Goal: Information Seeking & Learning: Check status

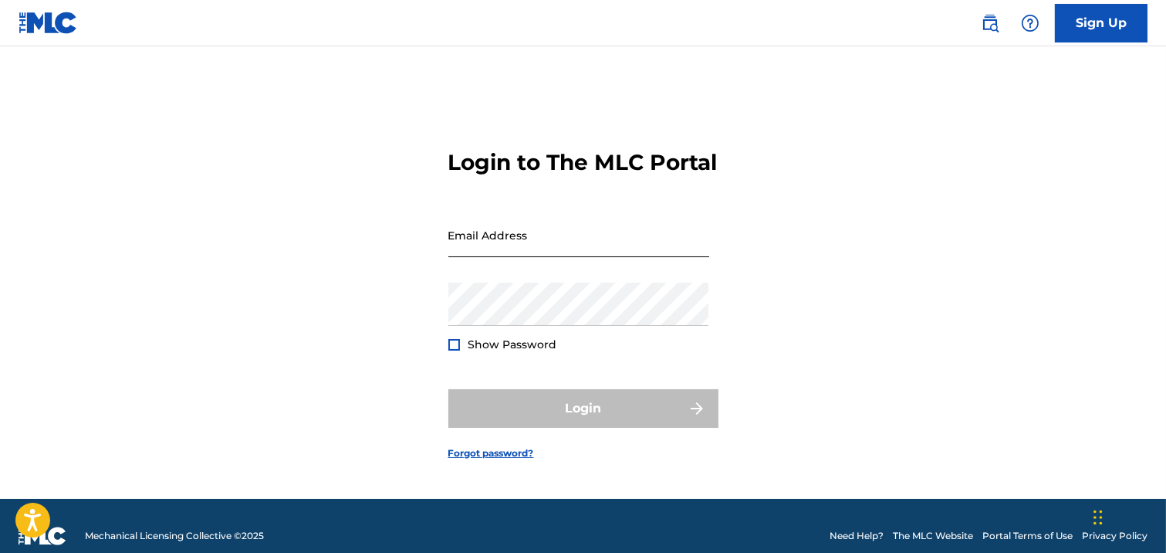
click at [519, 241] on input "Email Address" at bounding box center [578, 235] width 261 height 44
type input "[EMAIL_ADDRESS][DOMAIN_NAME]"
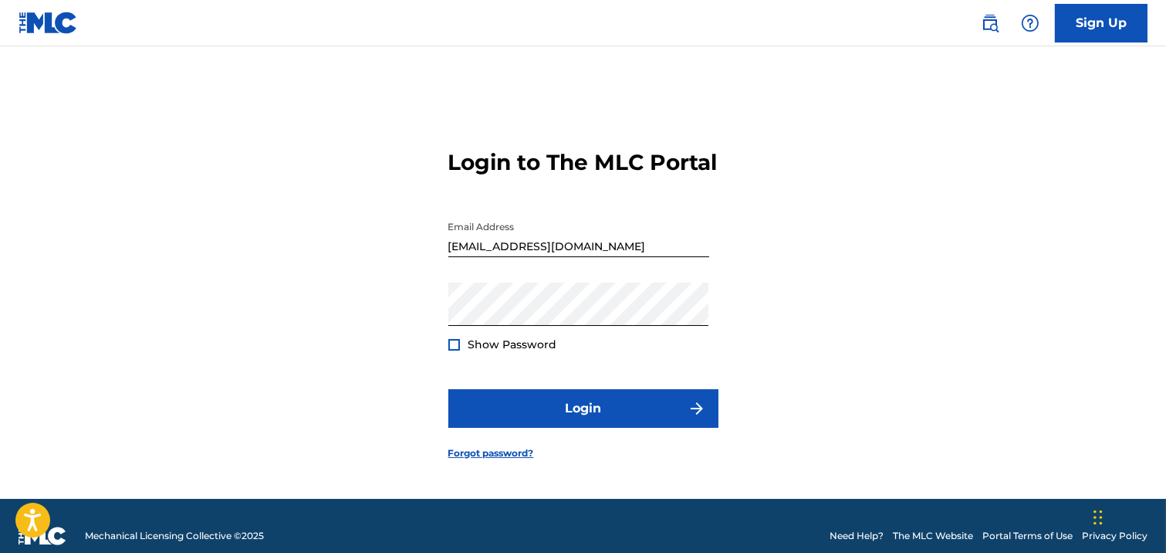
click at [451, 350] on div at bounding box center [454, 345] width 12 height 12
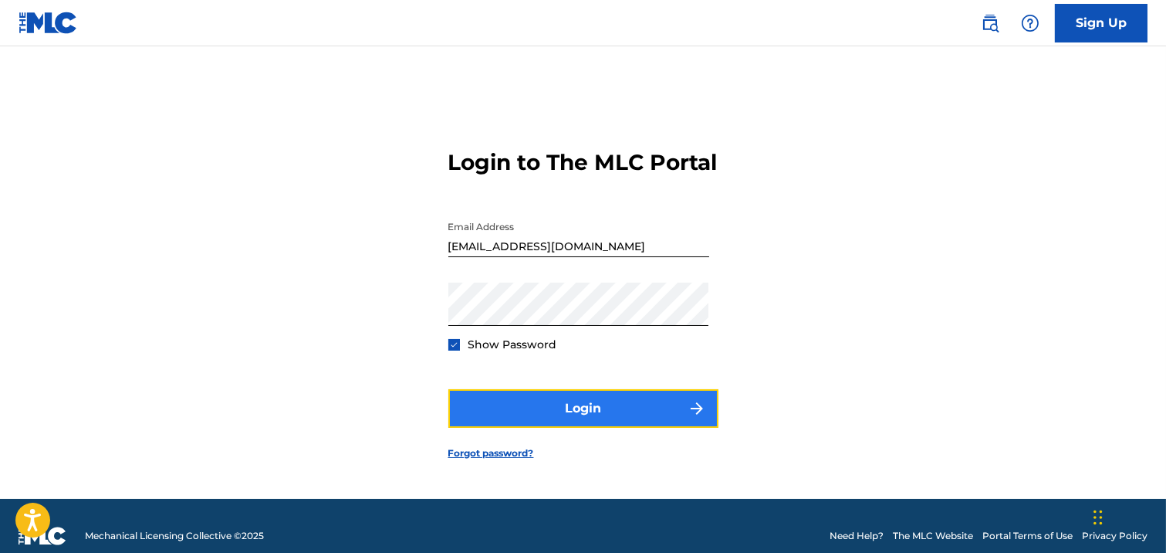
click at [535, 408] on button "Login" at bounding box center [583, 408] width 270 height 39
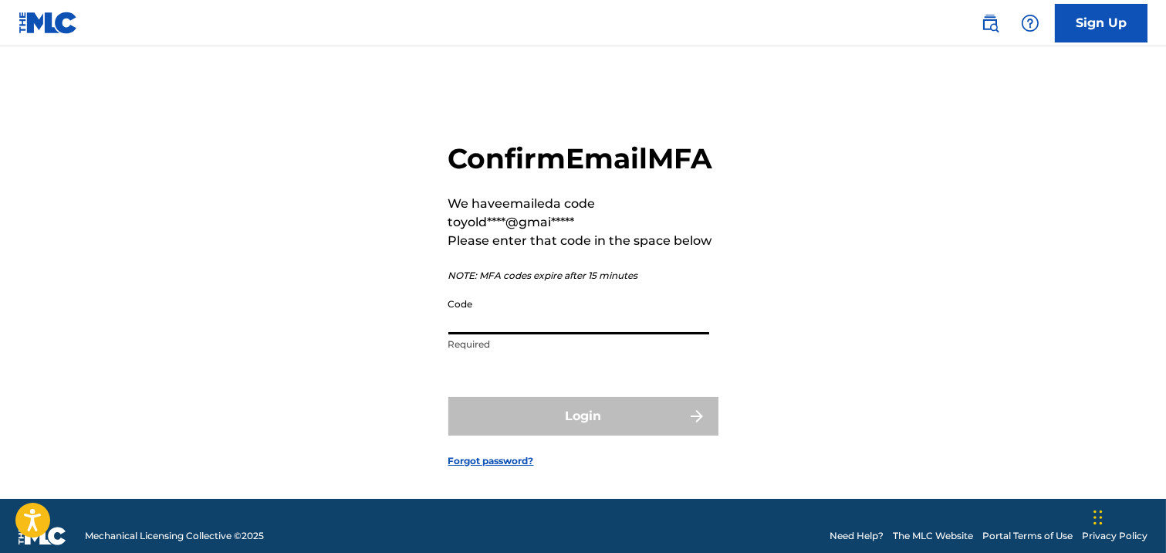
paste input "777988"
click at [606, 435] on div "Login" at bounding box center [583, 416] width 270 height 39
click at [489, 334] on input "777988" at bounding box center [578, 312] width 261 height 44
drag, startPoint x: 488, startPoint y: 353, endPoint x: 431, endPoint y: 352, distance: 57.1
click at [431, 352] on div "Confirm Email MFA We have emailed a code to yold****@gmai***** Please enter tha…" at bounding box center [583, 292] width 1080 height 414
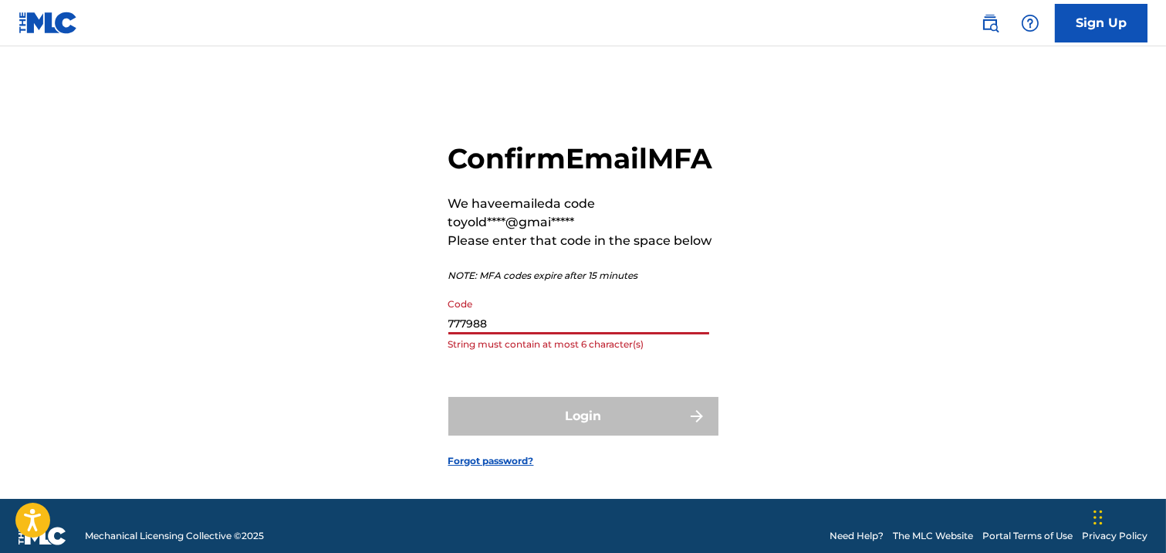
paste input
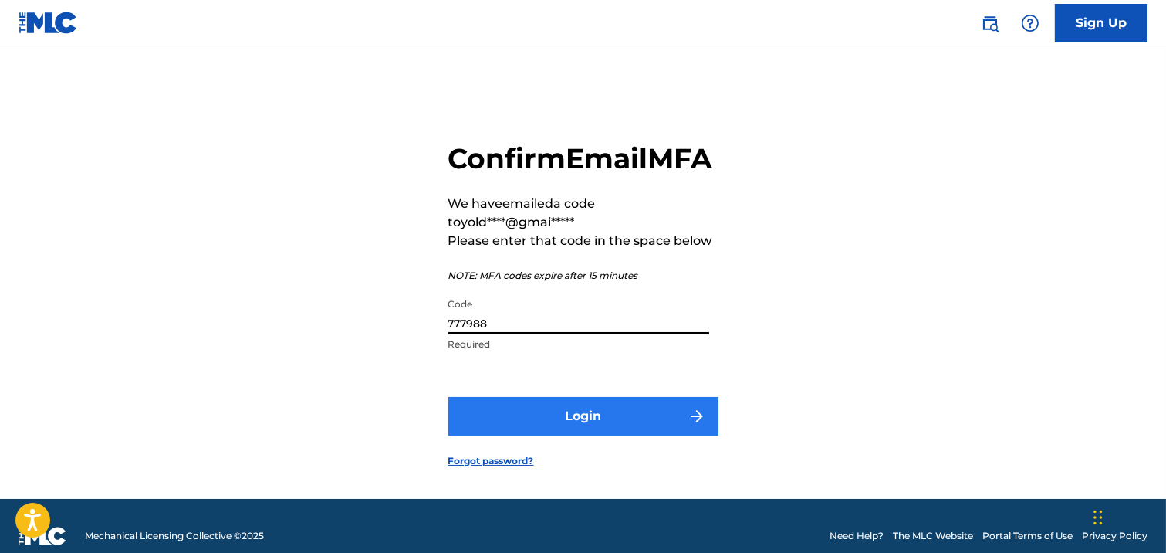
type input "777988"
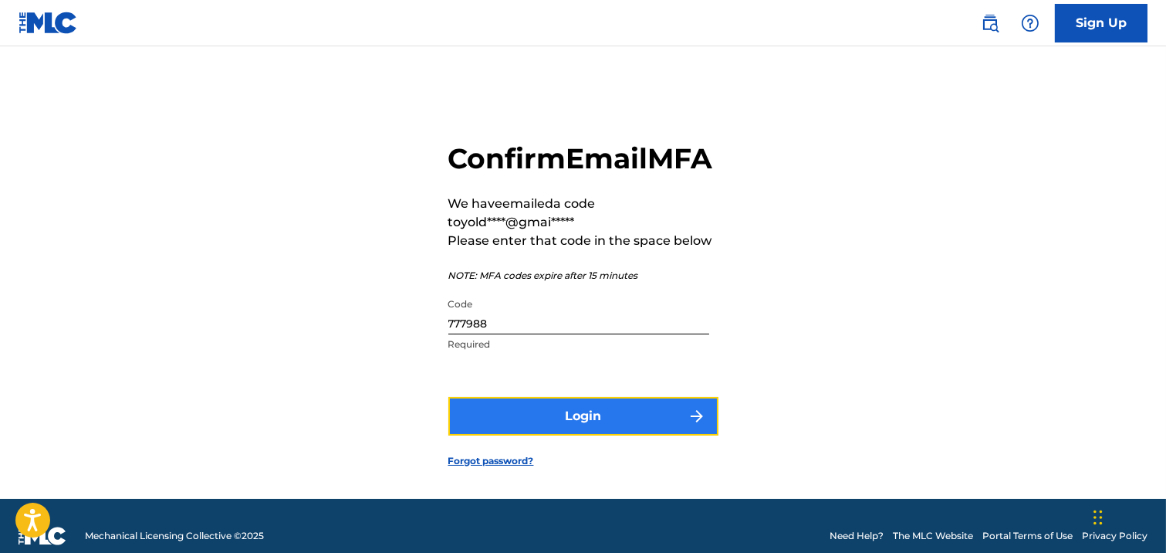
click at [530, 435] on button "Login" at bounding box center [583, 416] width 270 height 39
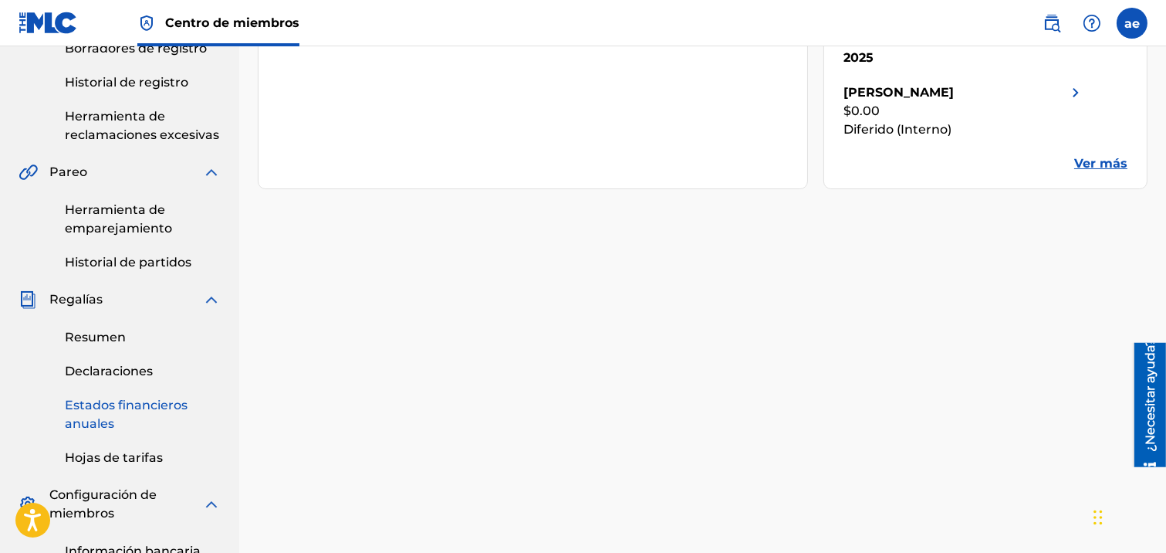
scroll to position [364, 0]
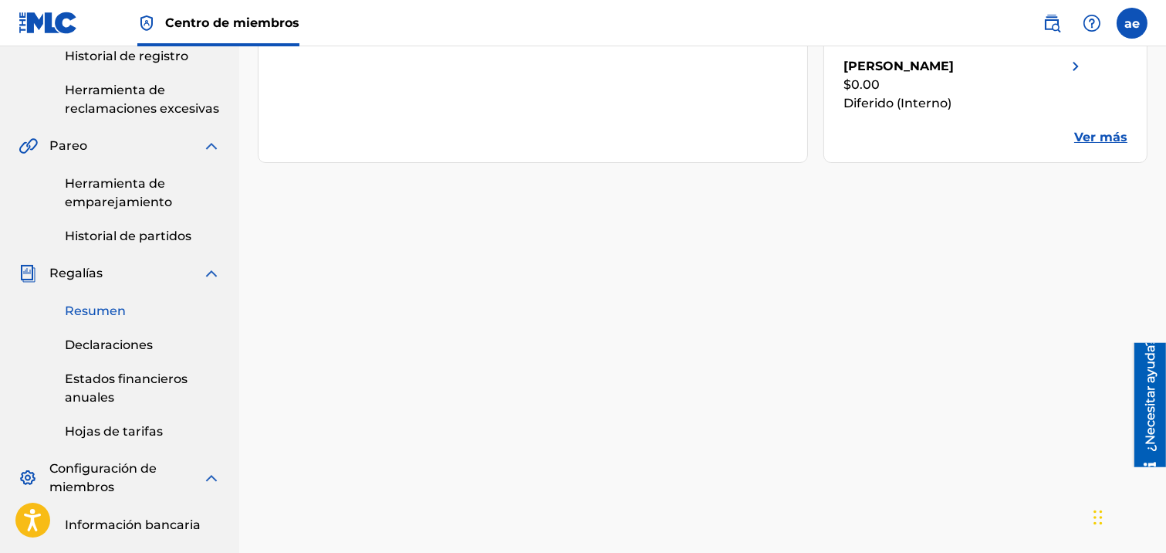
click at [75, 310] on font "Resumen" at bounding box center [95, 310] width 61 height 15
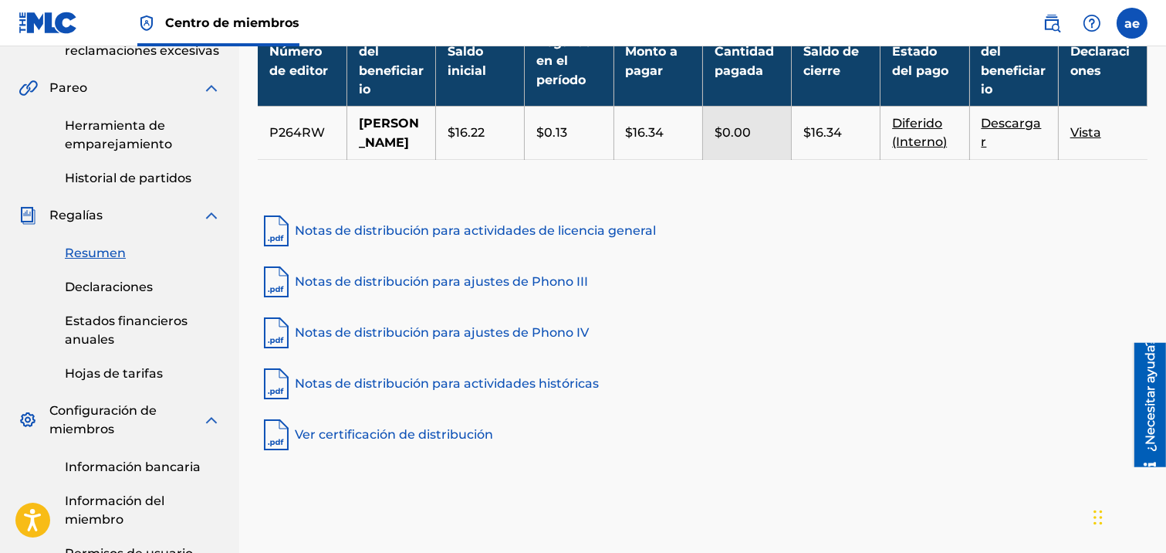
scroll to position [428, 0]
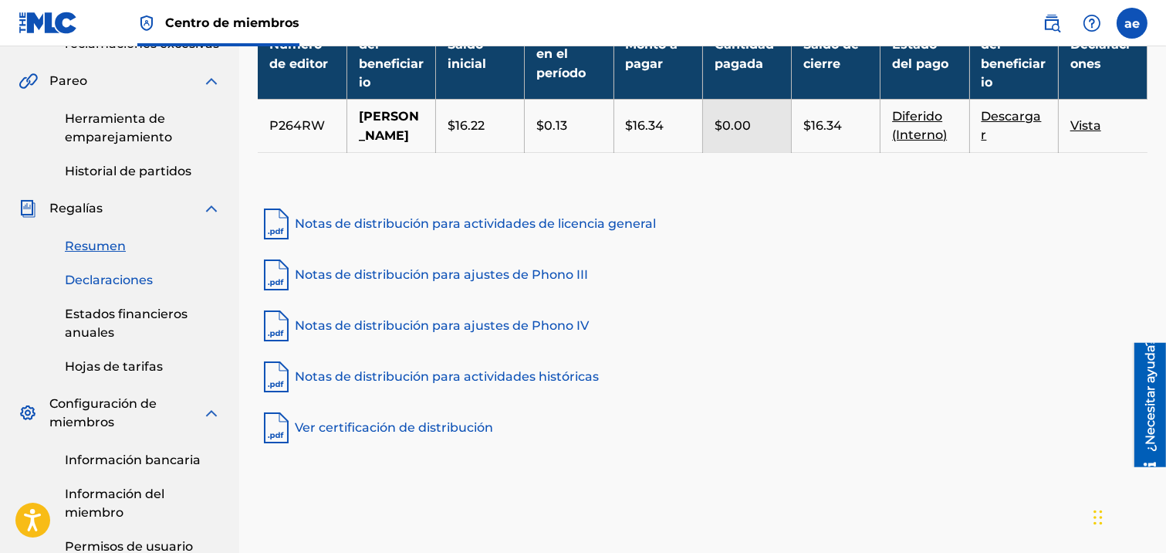
click at [105, 280] on font "Declaraciones" at bounding box center [109, 279] width 88 height 15
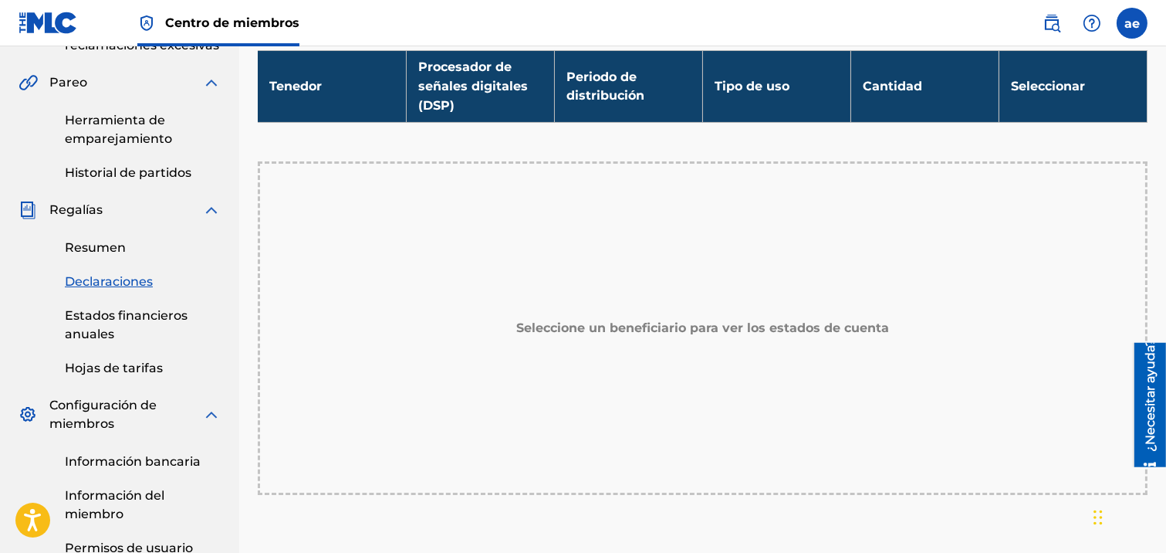
scroll to position [428, 0]
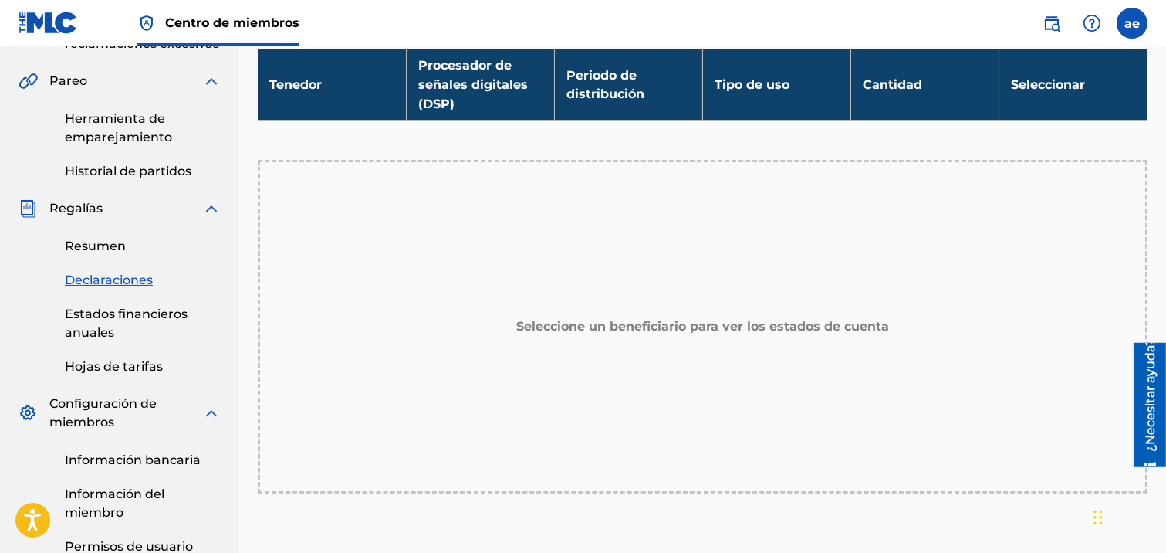
click at [580, 330] on font "Seleccione un beneficiario para ver los estados de cuenta" at bounding box center [702, 326] width 373 height 15
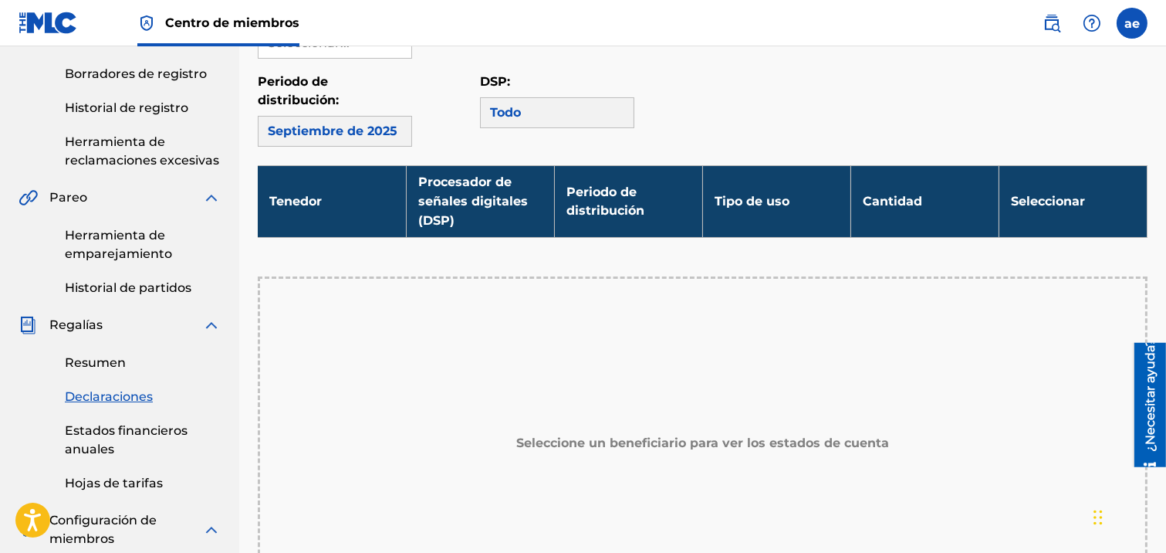
scroll to position [343, 0]
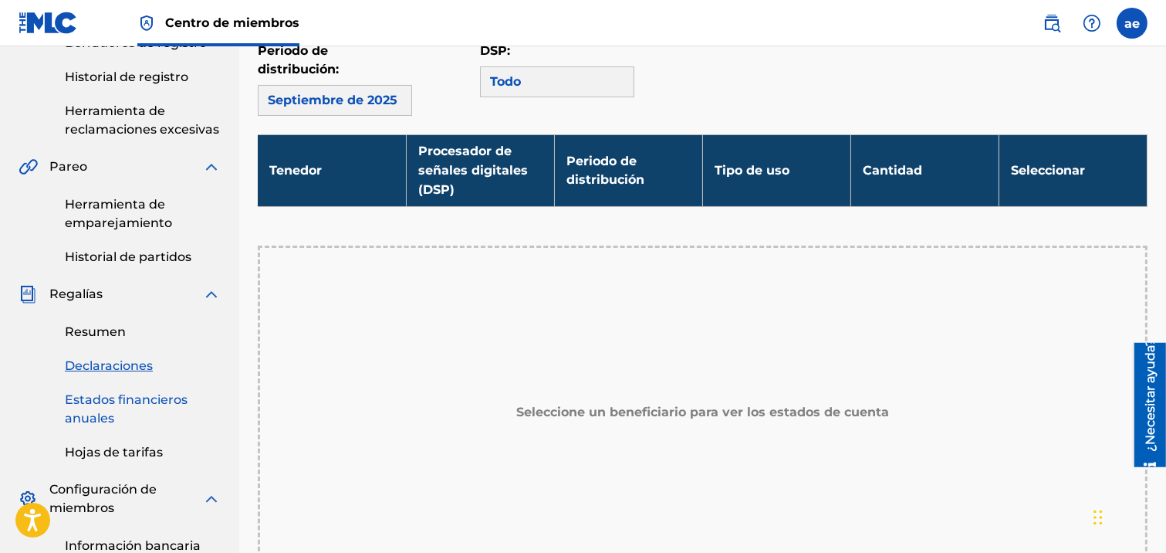
click at [73, 403] on font "Estados financieros anuales" at bounding box center [126, 408] width 123 height 33
